Goal: Information Seeking & Learning: Learn about a topic

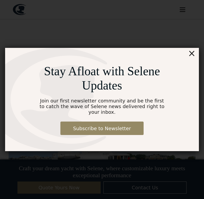
scroll to position [629, 0]
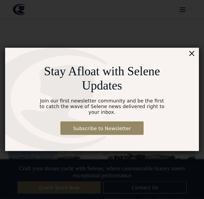
click at [193, 56] on div "×" at bounding box center [192, 53] width 8 height 11
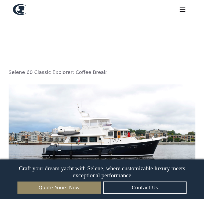
scroll to position [654, 0]
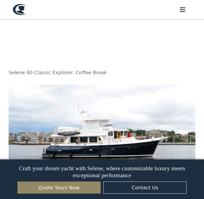
click at [131, 103] on img at bounding box center [102, 149] width 187 height 128
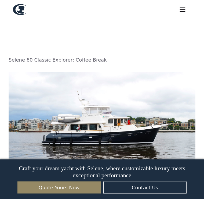
scroll to position [667, 0]
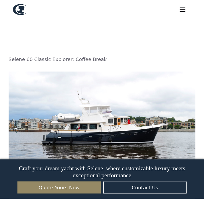
click at [123, 95] on img at bounding box center [102, 136] width 187 height 128
click at [109, 95] on img at bounding box center [102, 136] width 187 height 128
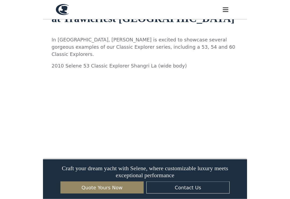
scroll to position [481, 0]
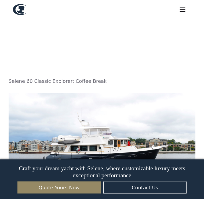
scroll to position [644, 0]
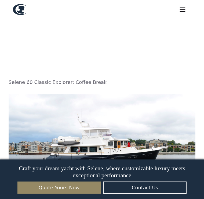
click at [112, 113] on img at bounding box center [102, 158] width 187 height 128
click at [112, 103] on img at bounding box center [102, 158] width 187 height 128
click at [116, 117] on img at bounding box center [102, 158] width 187 height 128
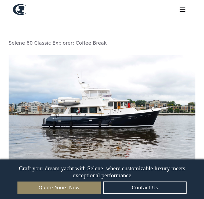
scroll to position [683, 0]
click at [105, 76] on img at bounding box center [102, 119] width 187 height 128
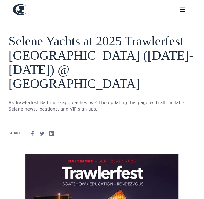
scroll to position [0, 0]
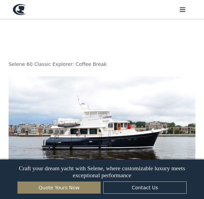
scroll to position [663, 0]
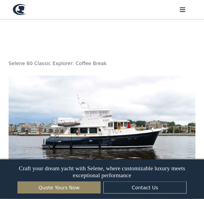
click at [133, 101] on img at bounding box center [102, 140] width 187 height 128
click at [145, 105] on img at bounding box center [102, 140] width 187 height 128
click at [145, 106] on img at bounding box center [102, 140] width 187 height 128
click at [135, 93] on img at bounding box center [102, 140] width 187 height 128
click at [128, 95] on img at bounding box center [102, 140] width 187 height 128
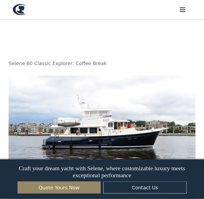
click at [130, 96] on img at bounding box center [102, 140] width 187 height 128
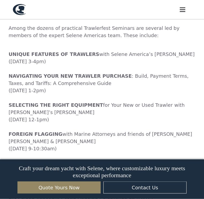
scroll to position [0, 0]
